Goal: Information Seeking & Learning: Check status

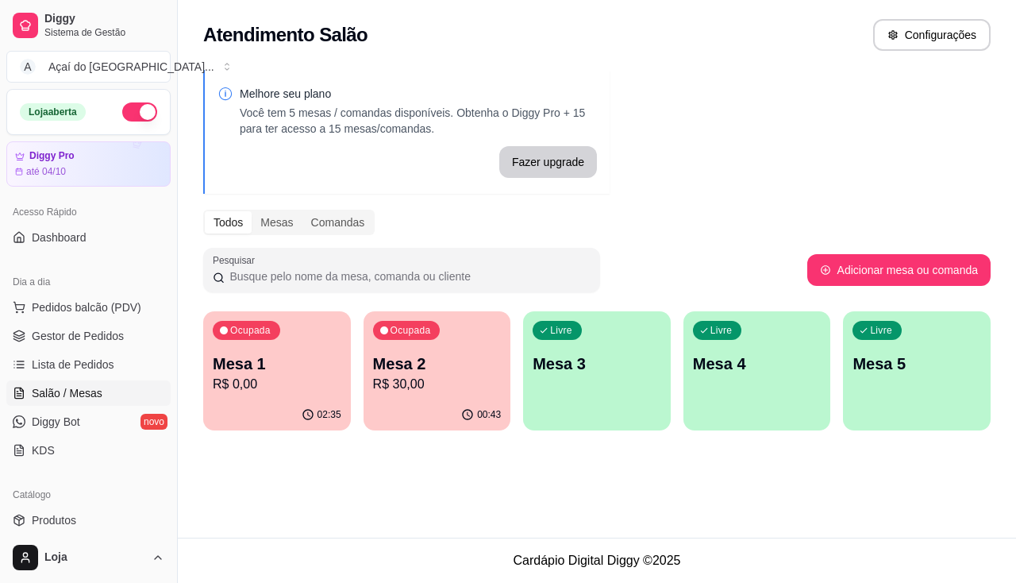
scroll to position [79, 0]
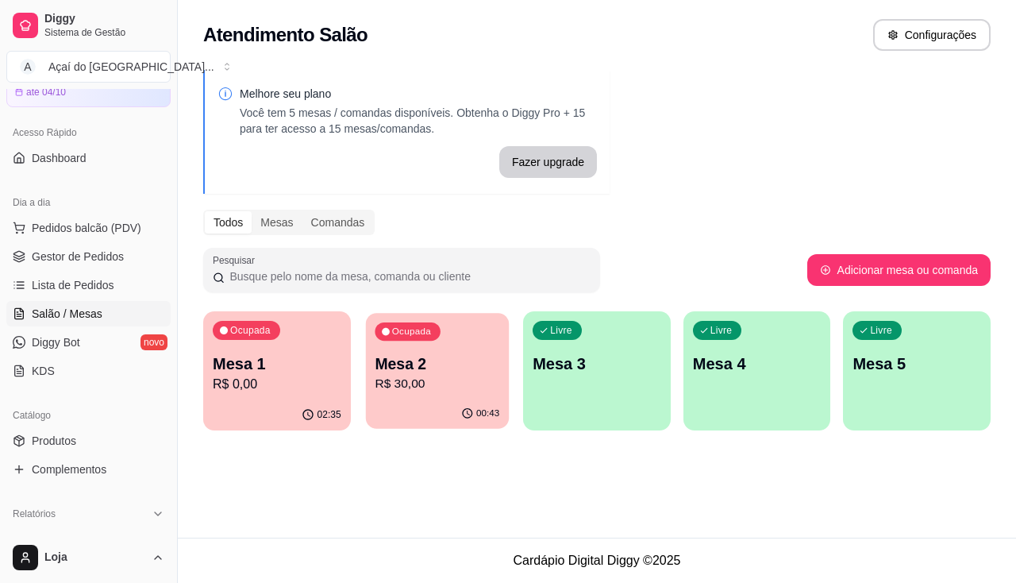
click at [425, 398] on div "Ocupada Mesa 2 R$ 30,00" at bounding box center [436, 356] width 143 height 86
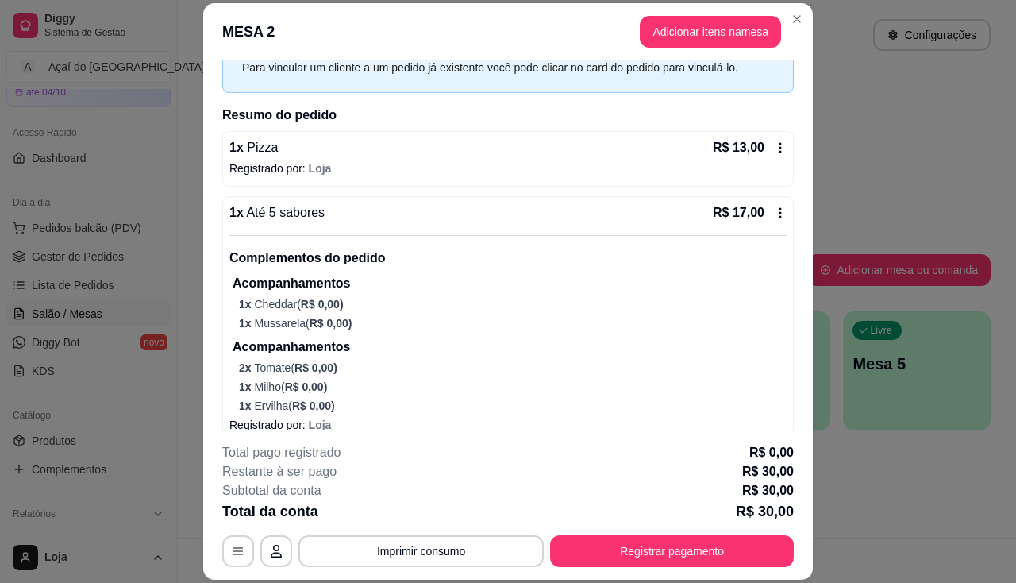
click at [774, 145] on icon at bounding box center [780, 147] width 13 height 13
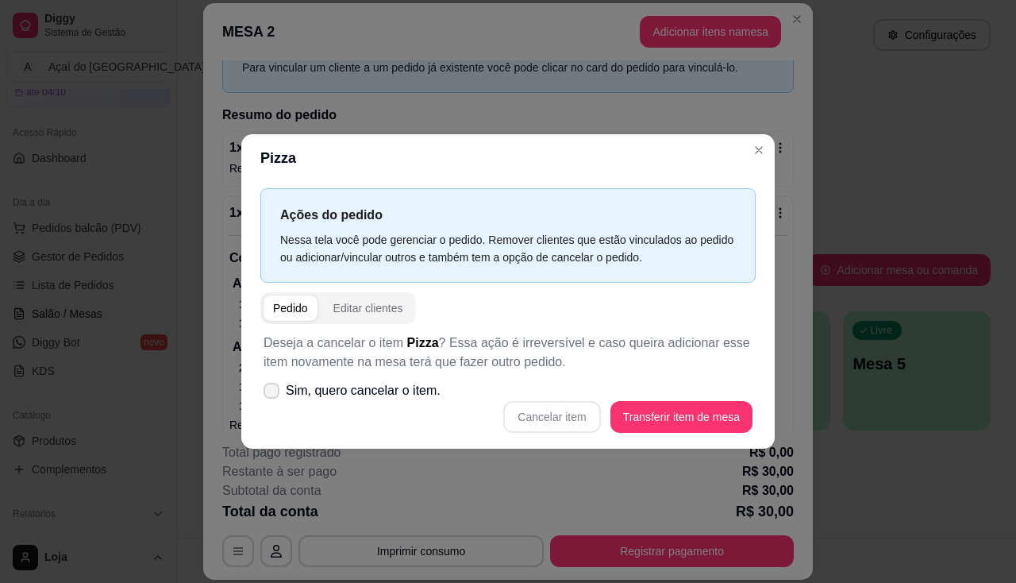
click at [265, 394] on icon at bounding box center [271, 391] width 13 height 10
click at [265, 394] on input "Sim, quero cancelar o item." at bounding box center [268, 399] width 10 height 10
checkbox input "true"
click at [508, 410] on div "Cancelar item Transferir item de mesa" at bounding box center [508, 417] width 489 height 32
click at [545, 425] on button "Cancelar item" at bounding box center [552, 417] width 94 height 31
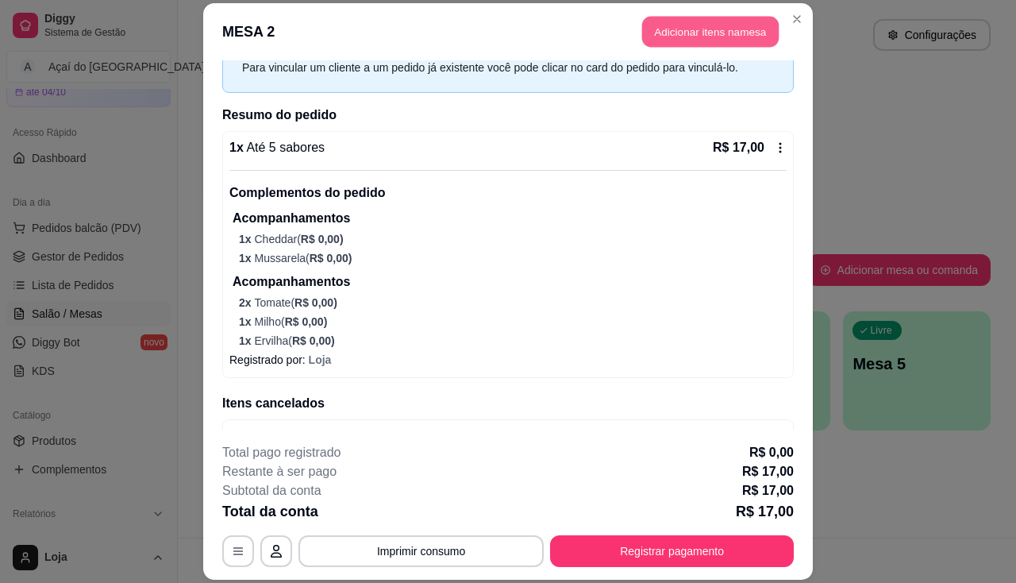
click at [703, 37] on button "Adicionar itens na mesa" at bounding box center [710, 31] width 137 height 31
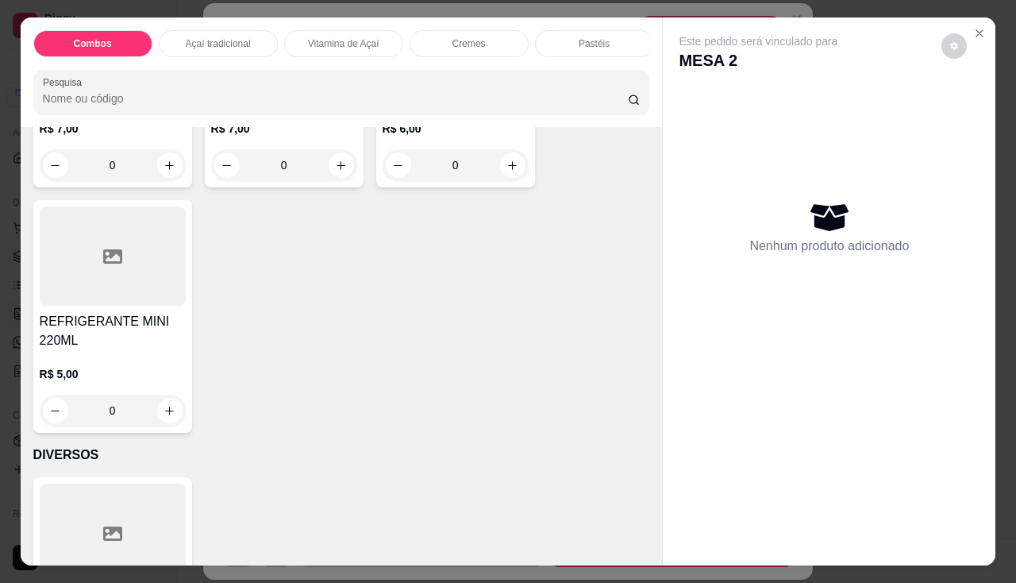
scroll to position [5469, 0]
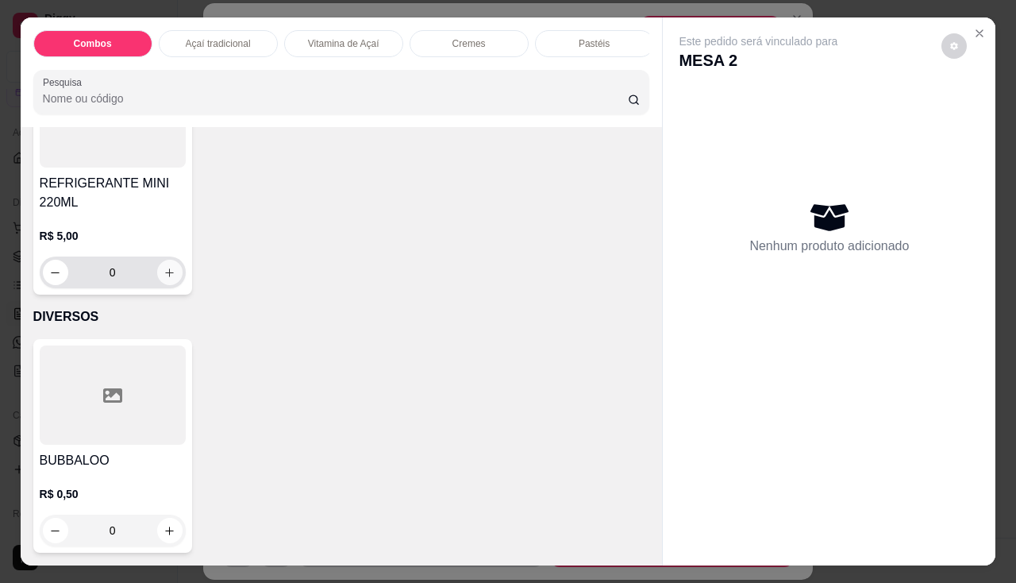
click at [167, 267] on icon "increase-product-quantity" at bounding box center [170, 273] width 12 height 12
type input "1"
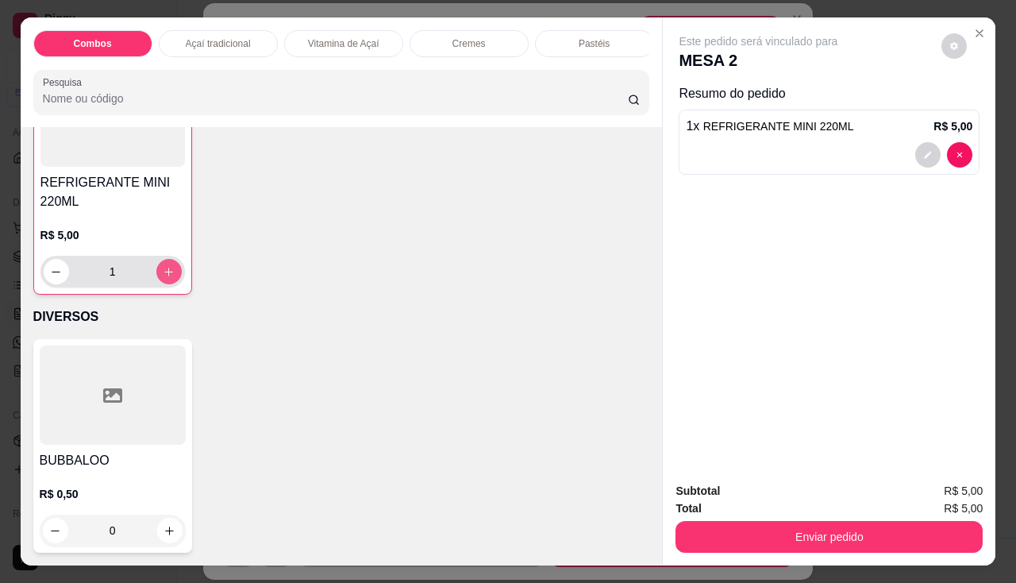
scroll to position [5470, 0]
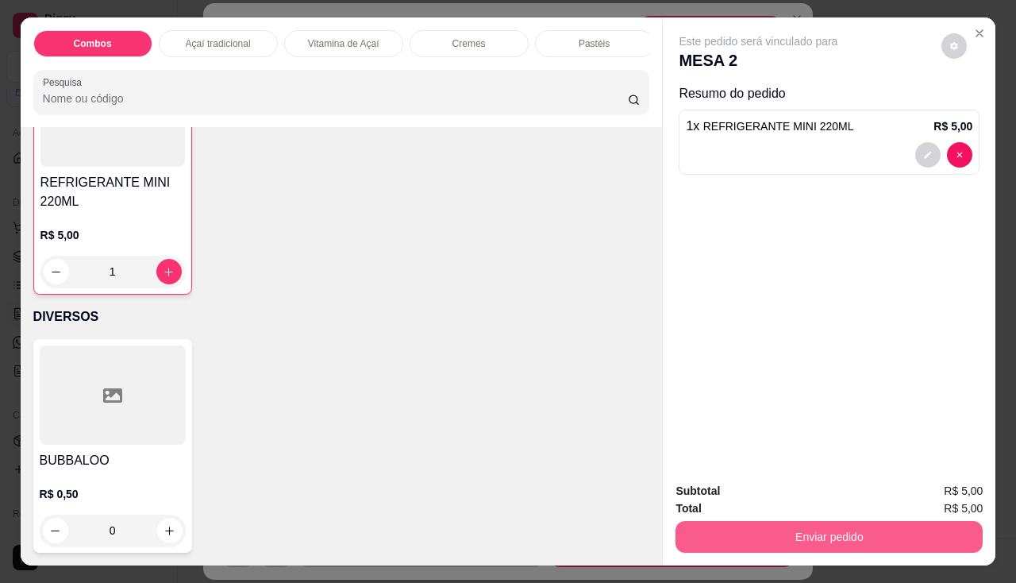
click at [857, 537] on button "Enviar pedido" at bounding box center [829, 537] width 307 height 32
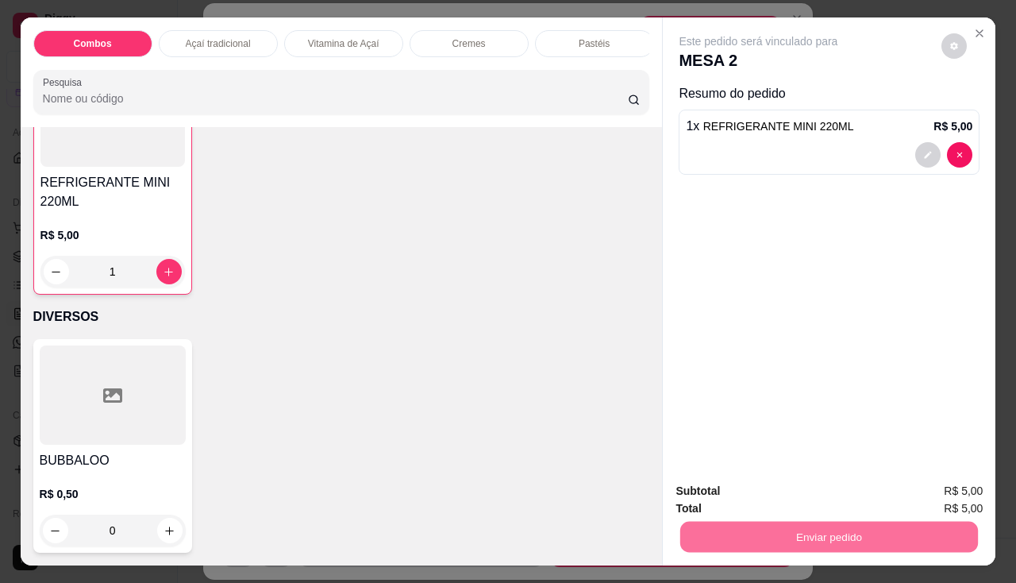
click at [914, 491] on button "Enviar pedido" at bounding box center [942, 491] width 87 height 29
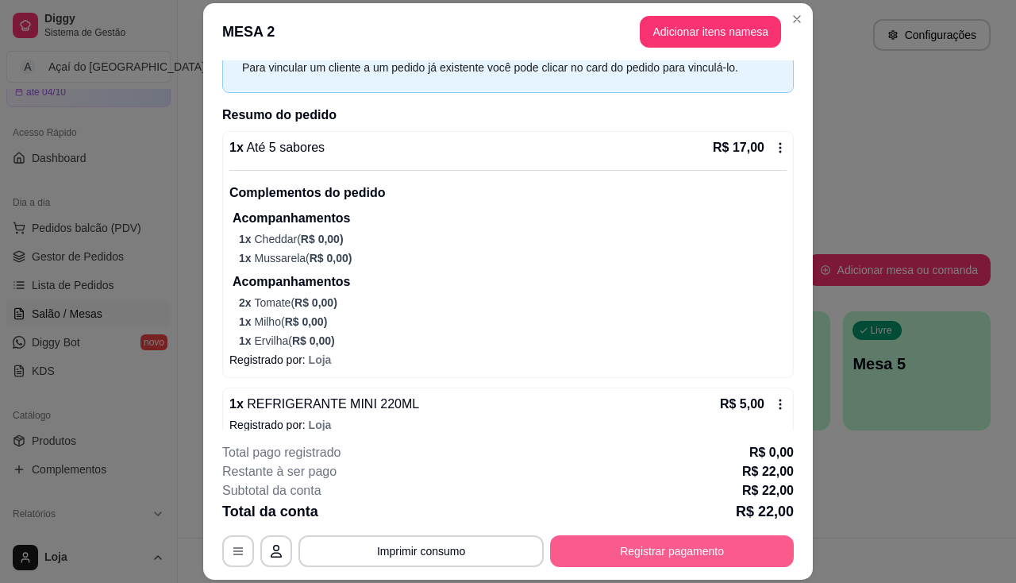
click at [560, 545] on button "Registrar pagamento" at bounding box center [672, 551] width 244 height 32
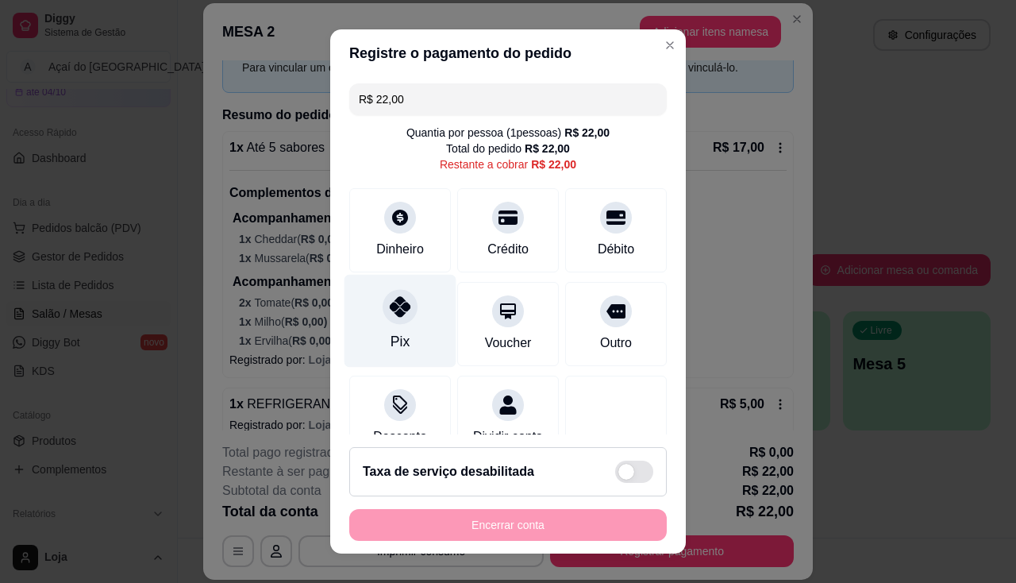
click at [417, 316] on div "Pix" at bounding box center [401, 320] width 112 height 93
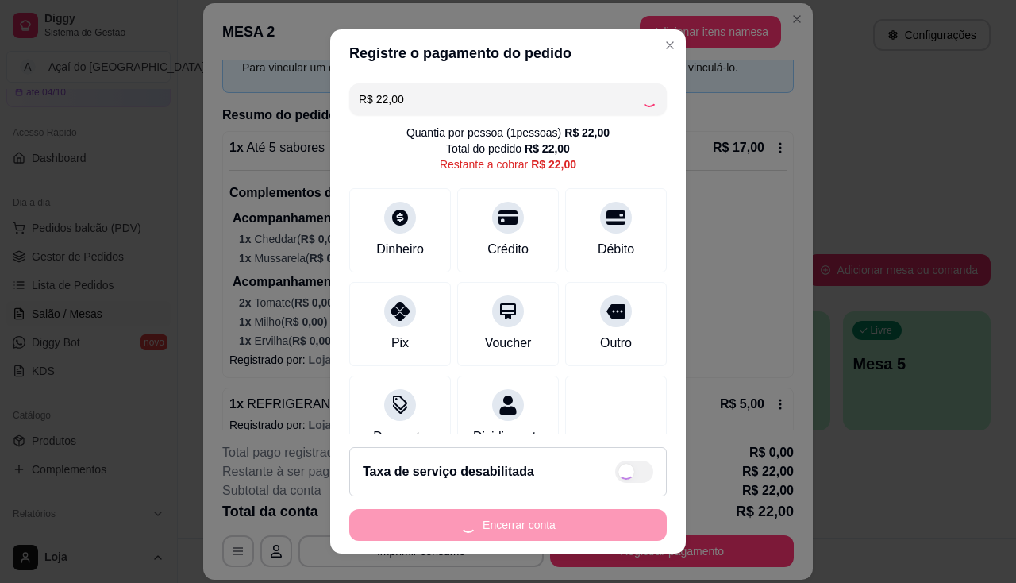
type input "R$ 0,00"
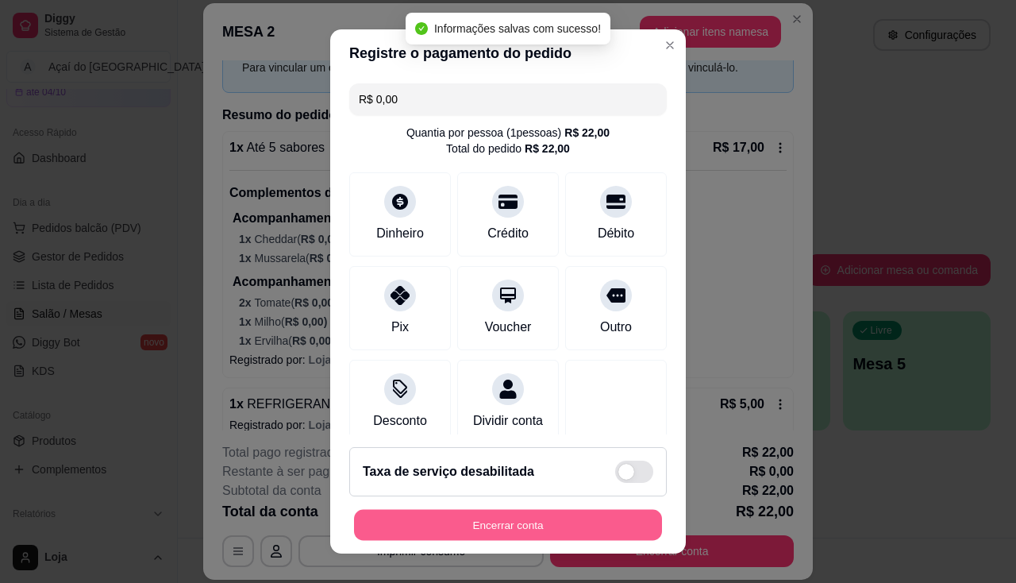
click at [494, 518] on button "Encerrar conta" at bounding box center [508, 525] width 308 height 31
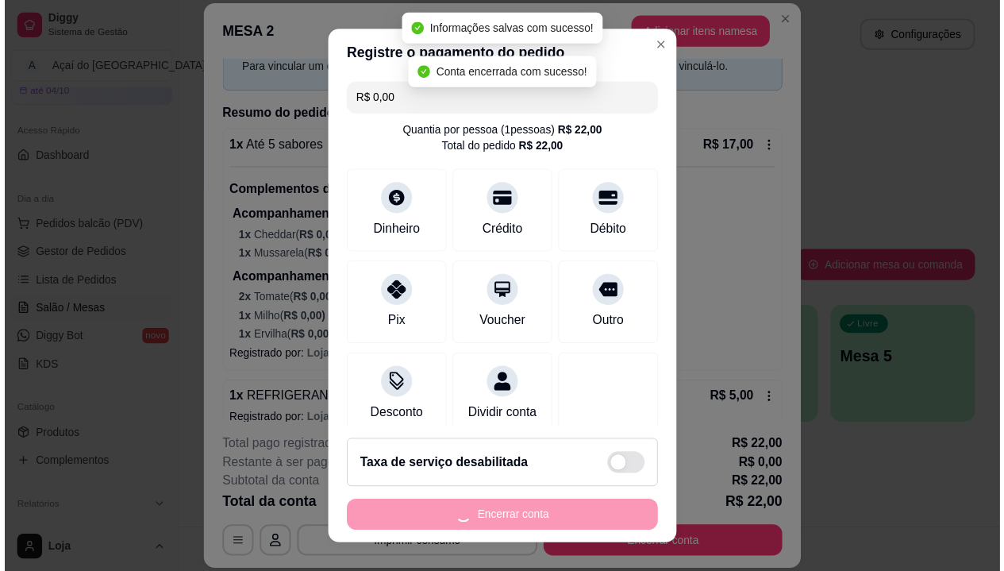
scroll to position [0, 0]
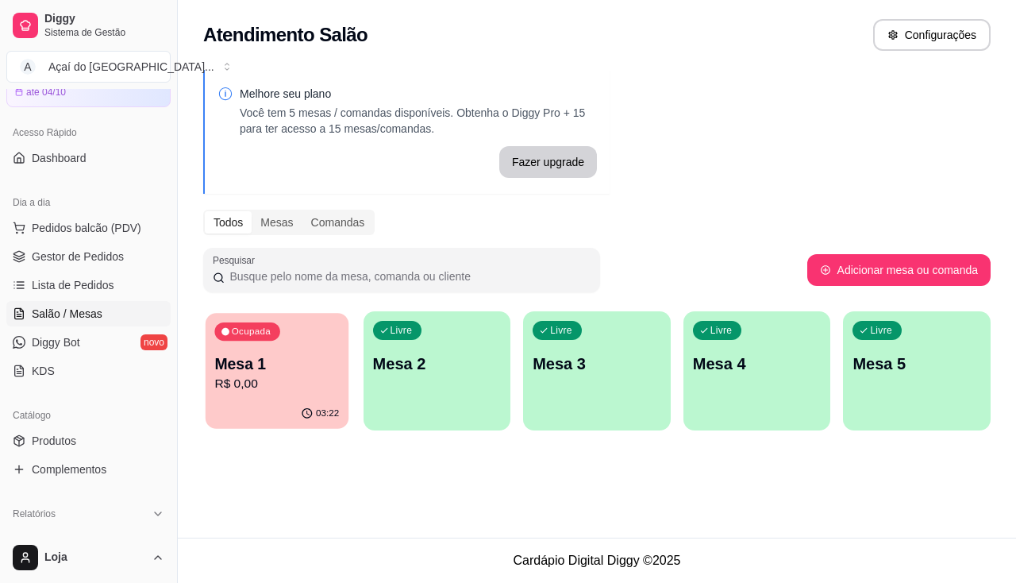
click at [259, 393] on p "R$ 0,00" at bounding box center [276, 384] width 125 height 18
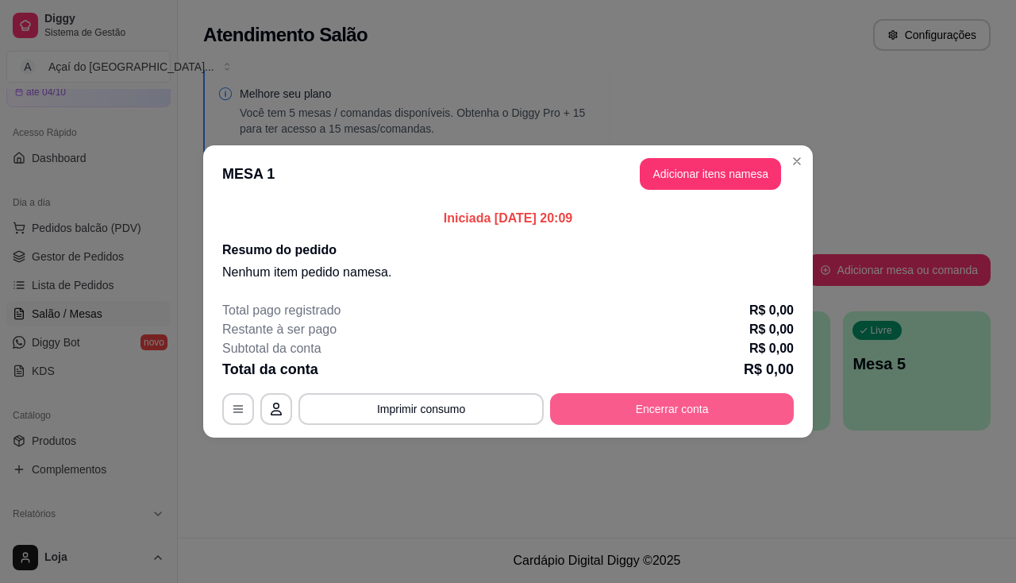
click at [722, 415] on button "Encerrar conta" at bounding box center [672, 409] width 244 height 32
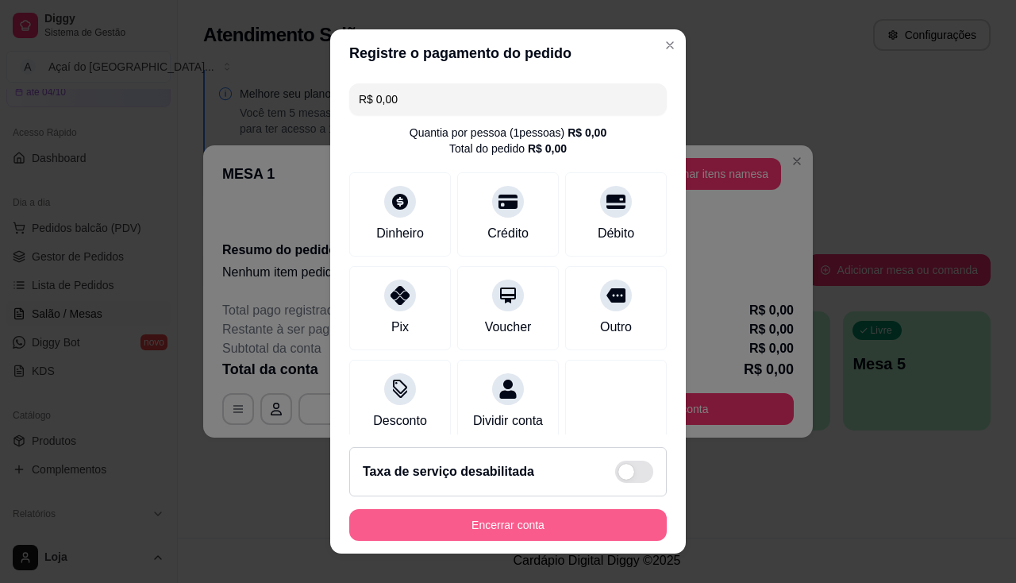
click at [456, 529] on button "Encerrar conta" at bounding box center [508, 525] width 318 height 32
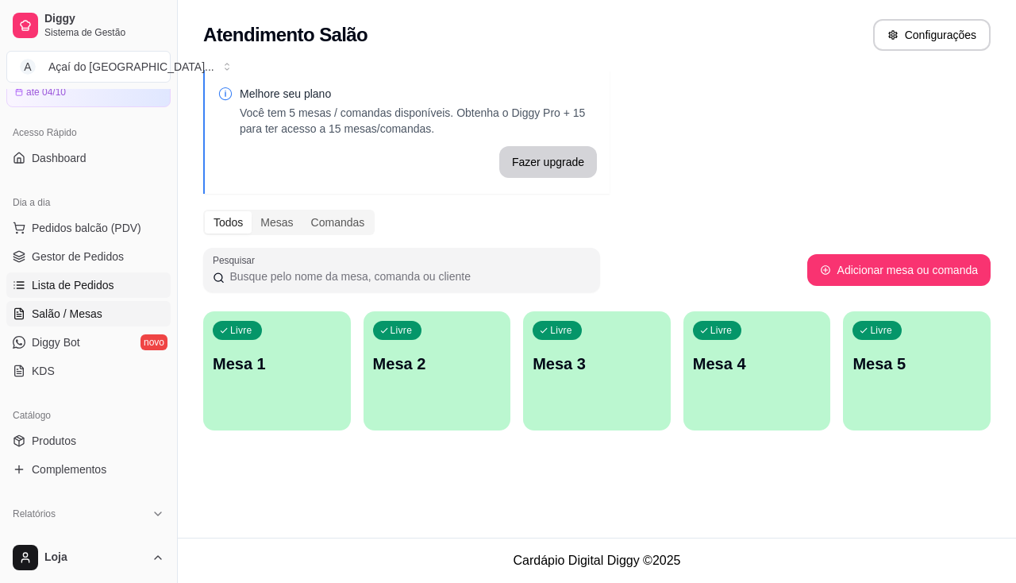
click at [84, 284] on span "Lista de Pedidos" at bounding box center [73, 285] width 83 height 16
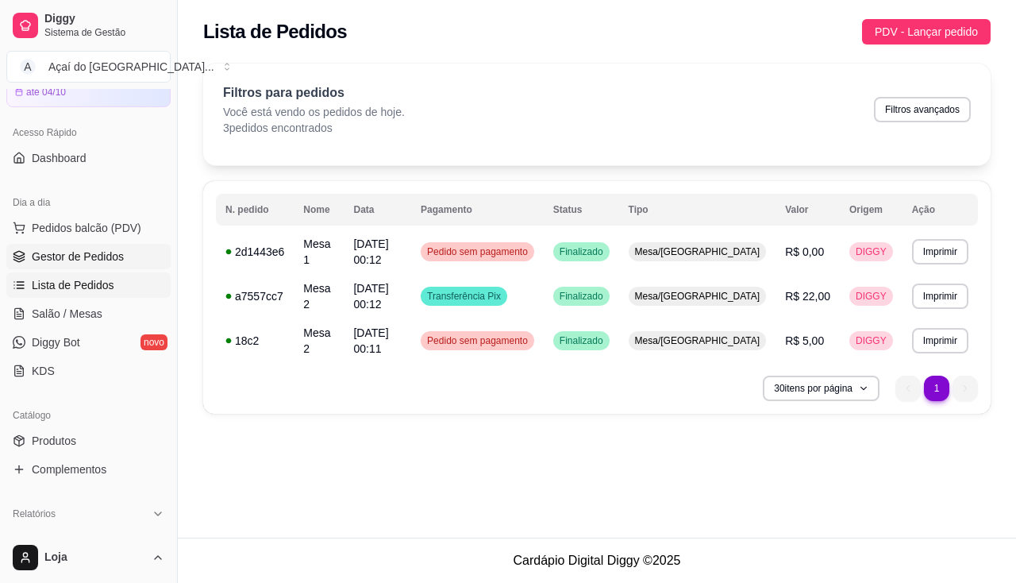
click at [74, 248] on link "Gestor de Pedidos" at bounding box center [88, 256] width 164 height 25
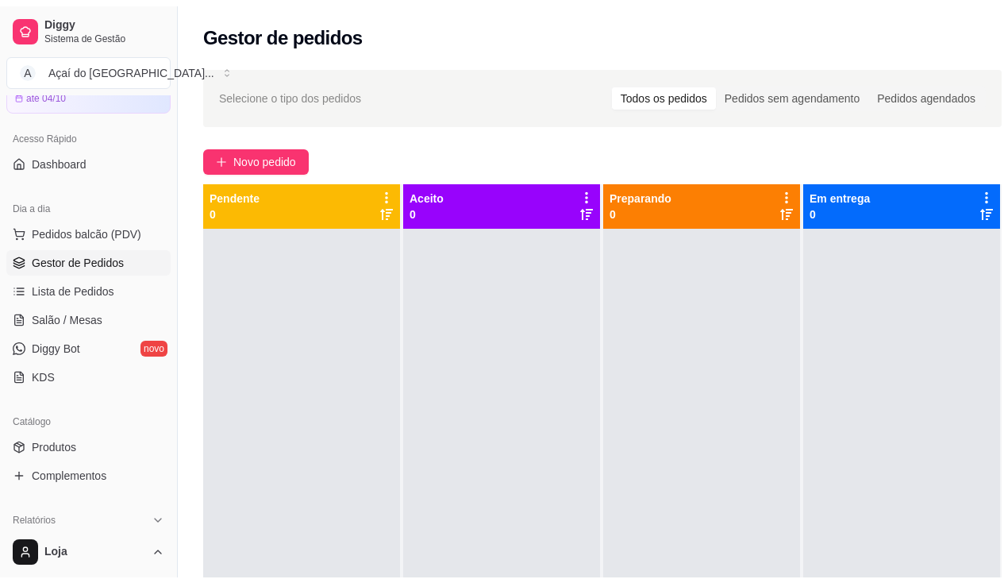
scroll to position [318, 0]
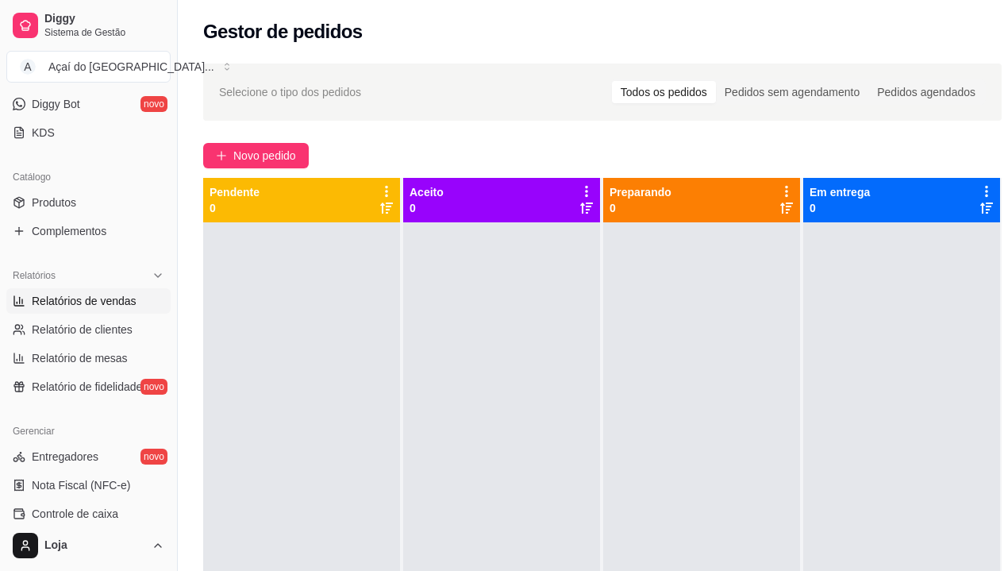
click at [77, 307] on span "Relatórios de vendas" at bounding box center [84, 301] width 105 height 16
select select "ALL"
select select "0"
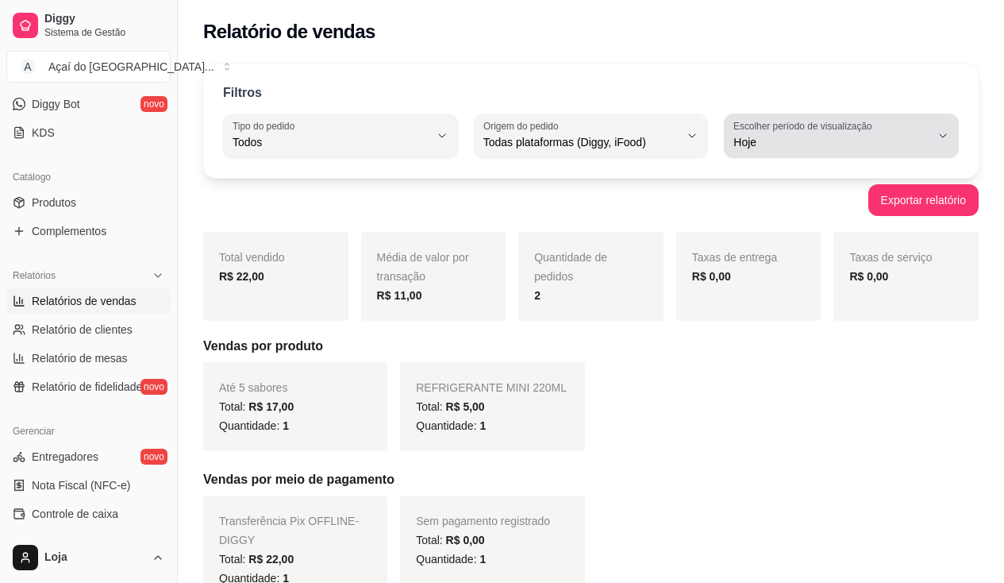
click at [806, 144] on span "Hoje" at bounding box center [832, 142] width 197 height 16
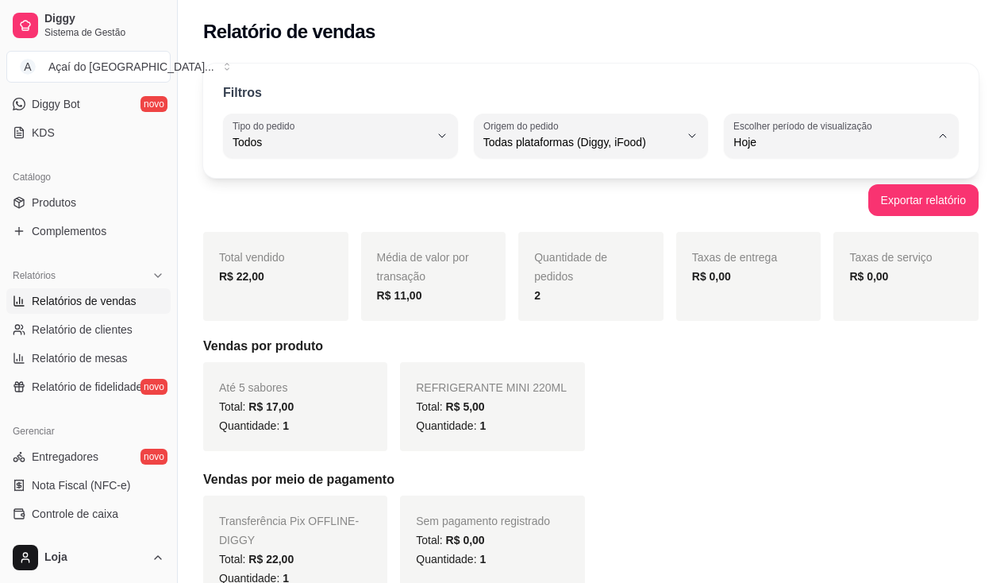
click at [755, 217] on li "Ontem" at bounding box center [841, 206] width 213 height 25
type input "1"
select select "1"
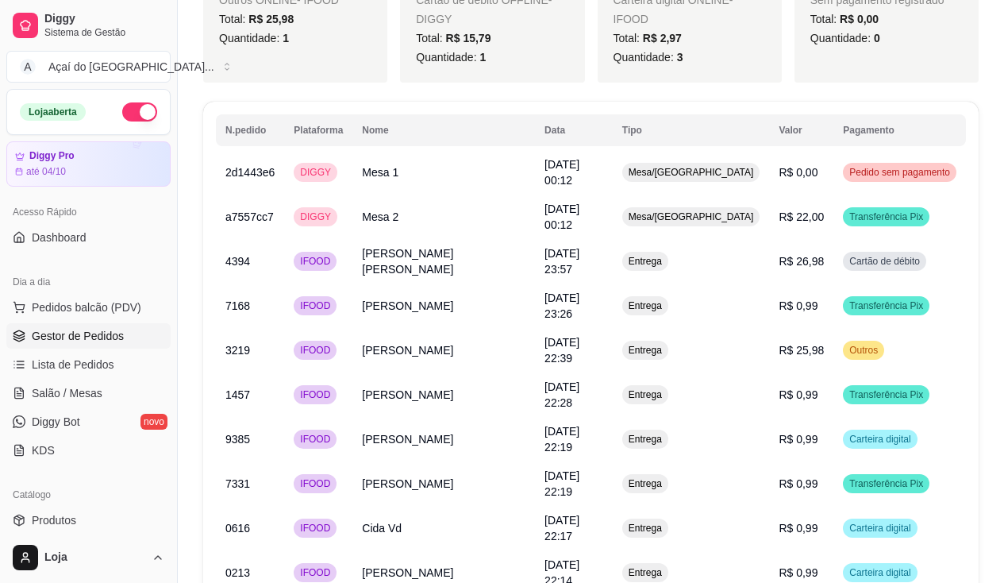
click at [88, 334] on span "Gestor de Pedidos" at bounding box center [78, 336] width 92 height 16
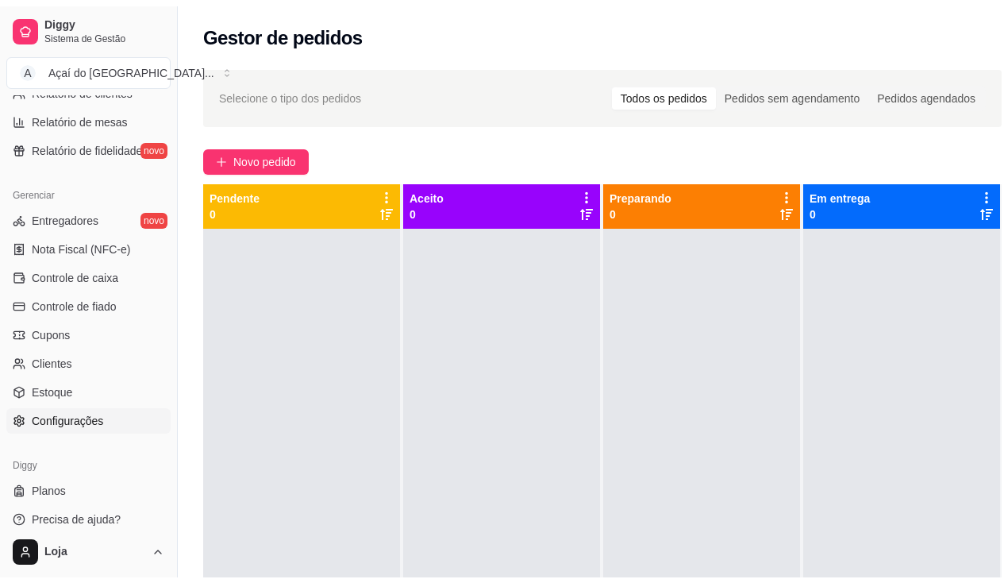
scroll to position [322, 0]
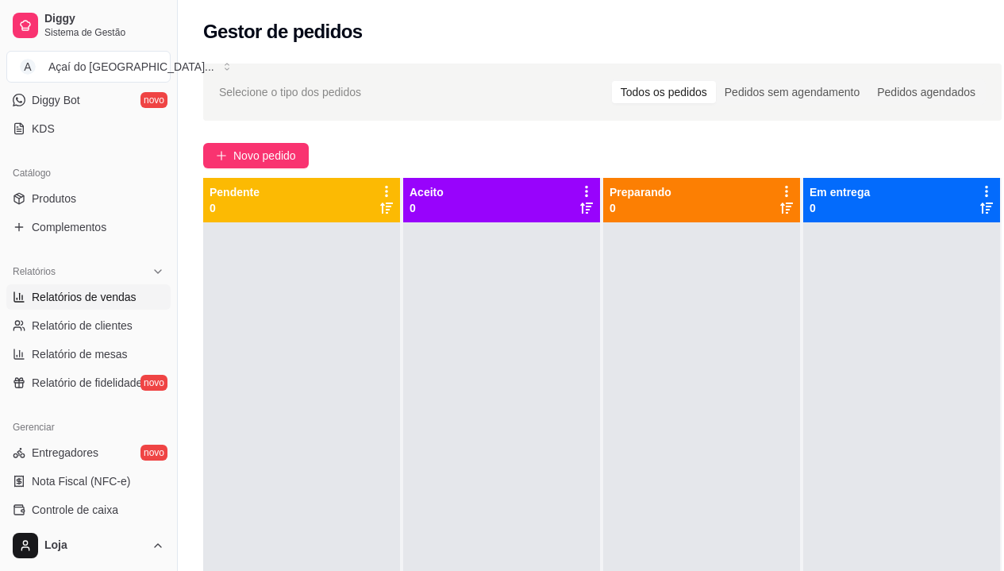
click at [115, 287] on link "Relatórios de vendas" at bounding box center [88, 296] width 164 height 25
select select "ALL"
select select "0"
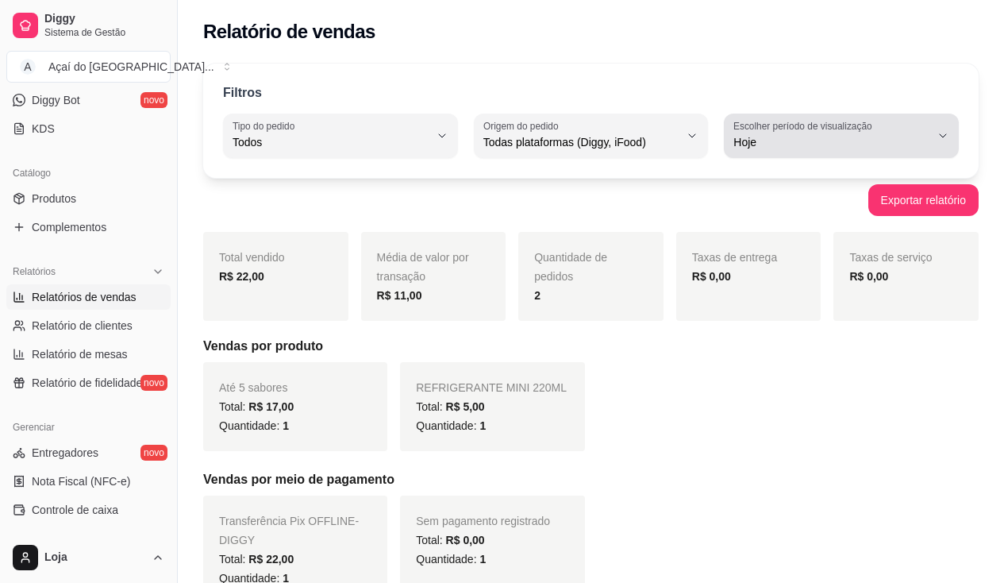
click at [787, 148] on span "Hoje" at bounding box center [832, 142] width 197 height 16
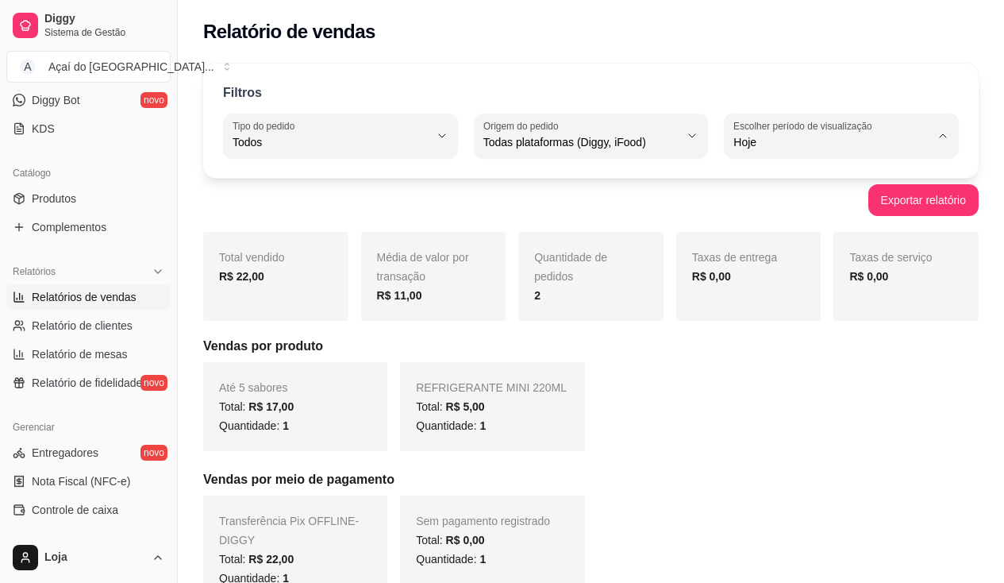
click at [790, 210] on span "Ontem" at bounding box center [834, 205] width 186 height 15
type input "1"
select select "1"
